Goal: Transaction & Acquisition: Purchase product/service

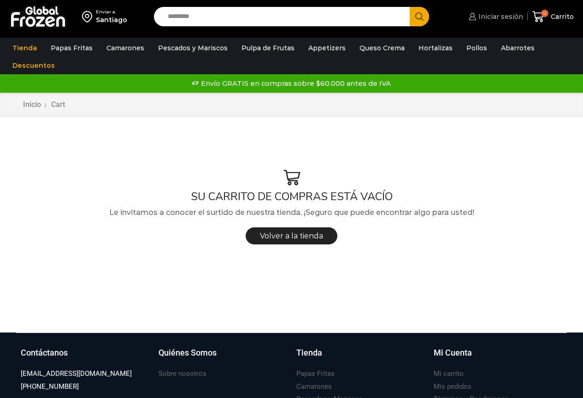
click at [509, 16] on span "Iniciar sesión" at bounding box center [499, 16] width 47 height 9
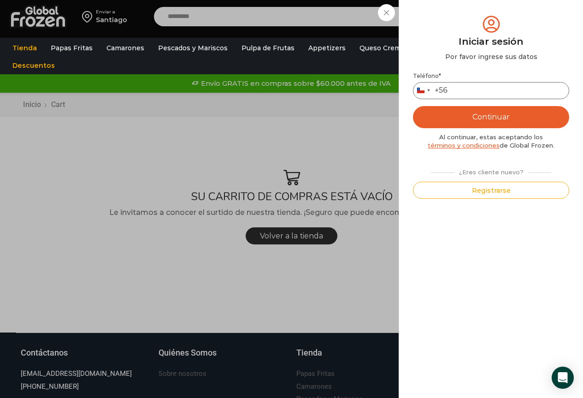
click at [459, 90] on input "Teléfono *" at bounding box center [491, 90] width 156 height 17
type input "*********"
click at [413, 106] on button "Continuar" at bounding box center [491, 117] width 156 height 22
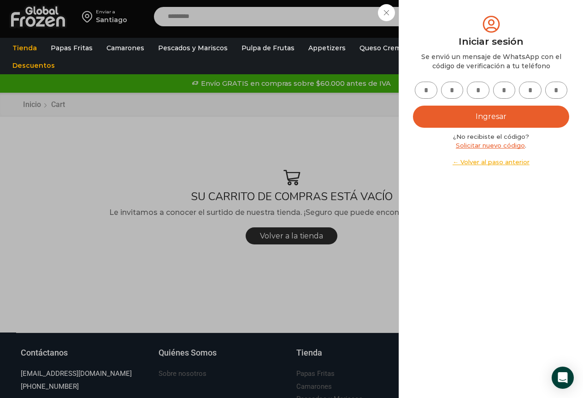
drag, startPoint x: 431, startPoint y: 90, endPoint x: 435, endPoint y: 93, distance: 5.0
click at [430, 90] on input "text" at bounding box center [426, 90] width 23 height 17
type input "*"
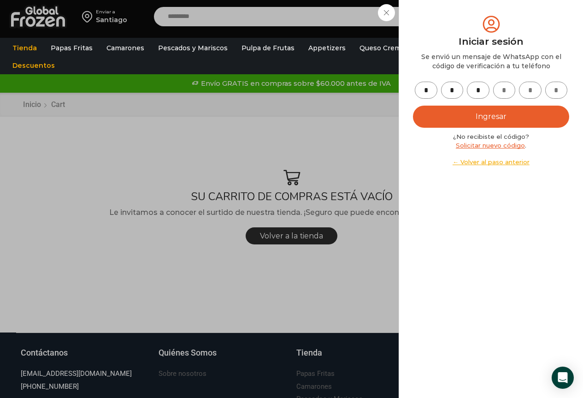
type input "*"
click at [448, 107] on button "Ingresar" at bounding box center [491, 117] width 156 height 22
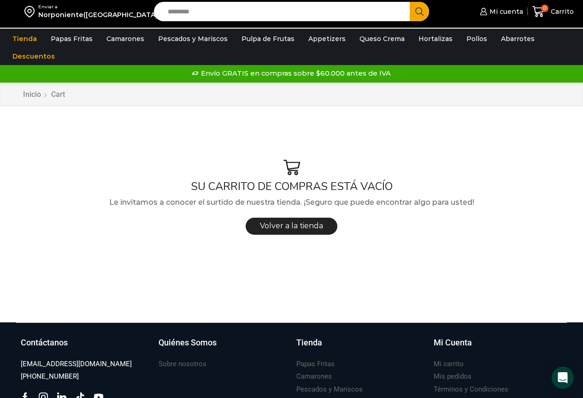
click at [230, 16] on input "Search input" at bounding box center [284, 11] width 243 height 19
type input "*********"
click at [410, 2] on button "Search" at bounding box center [419, 11] width 19 height 19
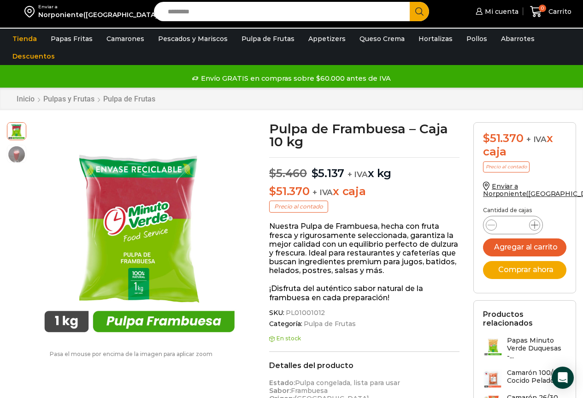
click at [534, 225] on icon at bounding box center [534, 224] width 7 height 7
type input "*"
click at [512, 269] on button "Comprar ahora" at bounding box center [524, 270] width 83 height 18
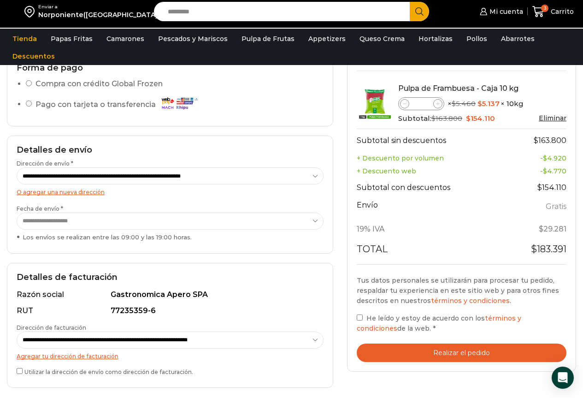
scroll to position [138, 0]
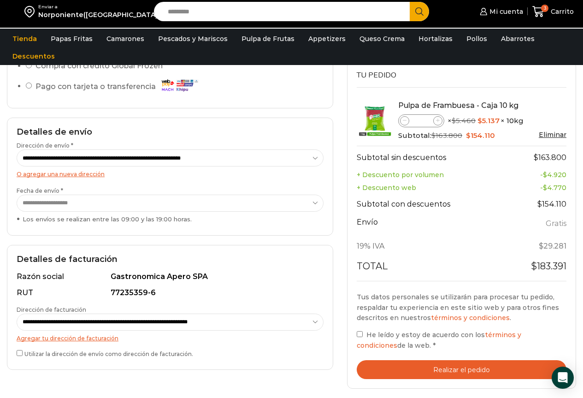
click at [422, 372] on button "Realizar el pedido" at bounding box center [462, 369] width 210 height 19
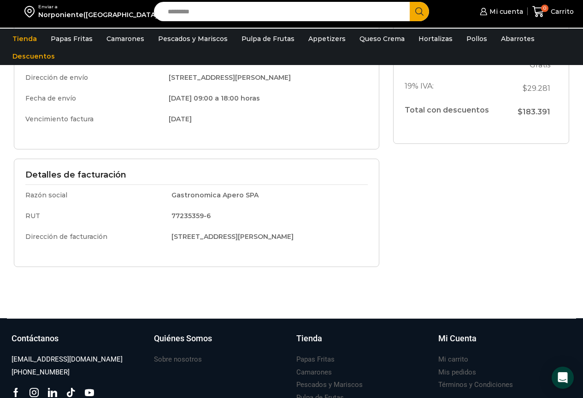
scroll to position [298, 0]
